Goal: Information Seeking & Learning: Learn about a topic

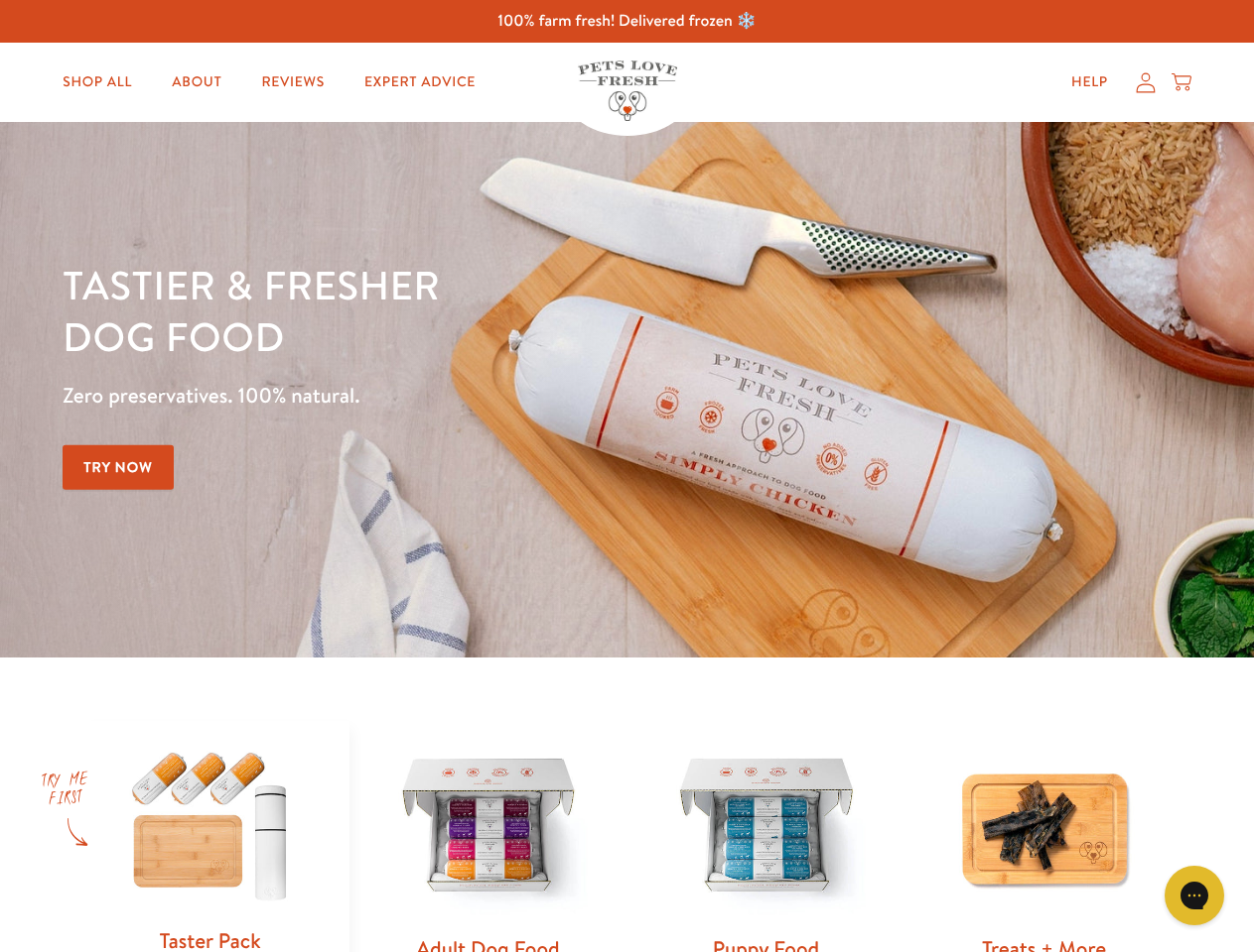
click at [626, 476] on div "Tastier & fresher dog food Zero preservatives. 100% natural. Try Now" at bounding box center [439, 390] width 753 height 261
click at [1194, 896] on icon "Gorgias live chat" at bounding box center [1193, 895] width 19 height 19
